Goal: Transaction & Acquisition: Purchase product/service

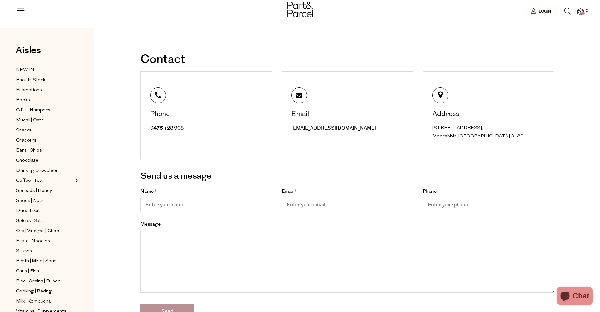
click at [569, 10] on icon at bounding box center [567, 11] width 7 height 7
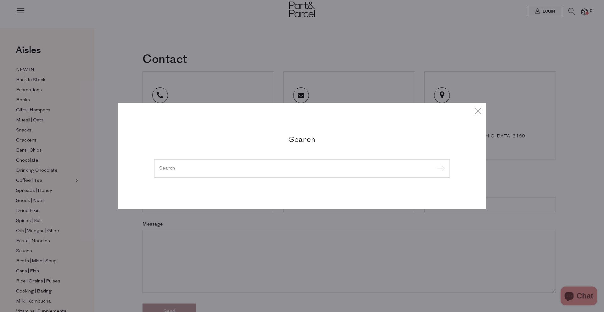
paste input "4703"
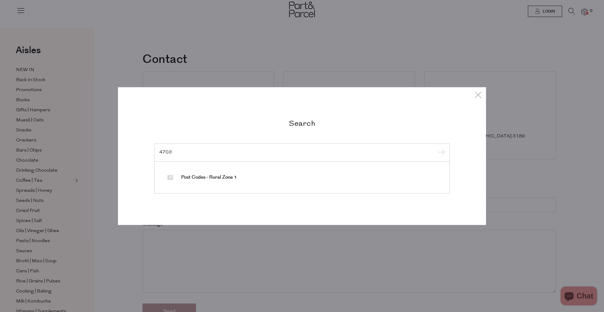
type input "4703"
click at [472, 92] on div "Search 4703 Post Codes - Rural Zone 1" at bounding box center [302, 156] width 368 height 138
click at [477, 90] on icon at bounding box center [478, 94] width 9 height 9
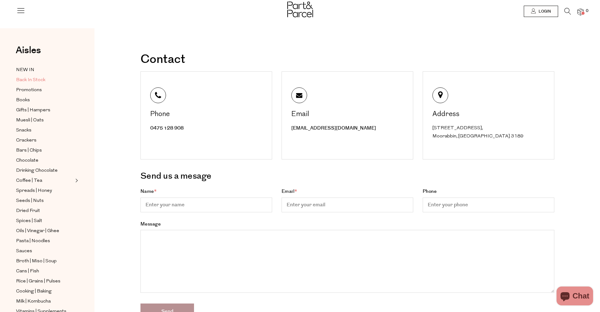
click at [32, 80] on span "Back In Stock" at bounding box center [30, 80] width 29 height 8
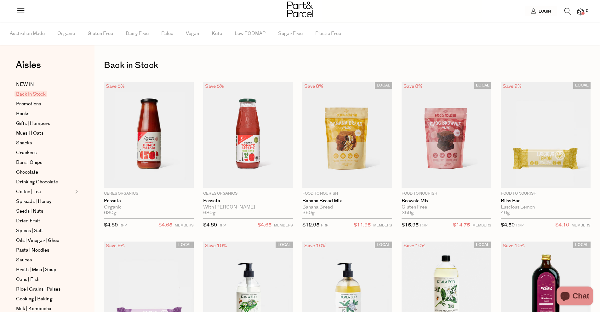
click at [166, 137] on img at bounding box center [149, 135] width 90 height 106
